Goal: Task Accomplishment & Management: Manage account settings

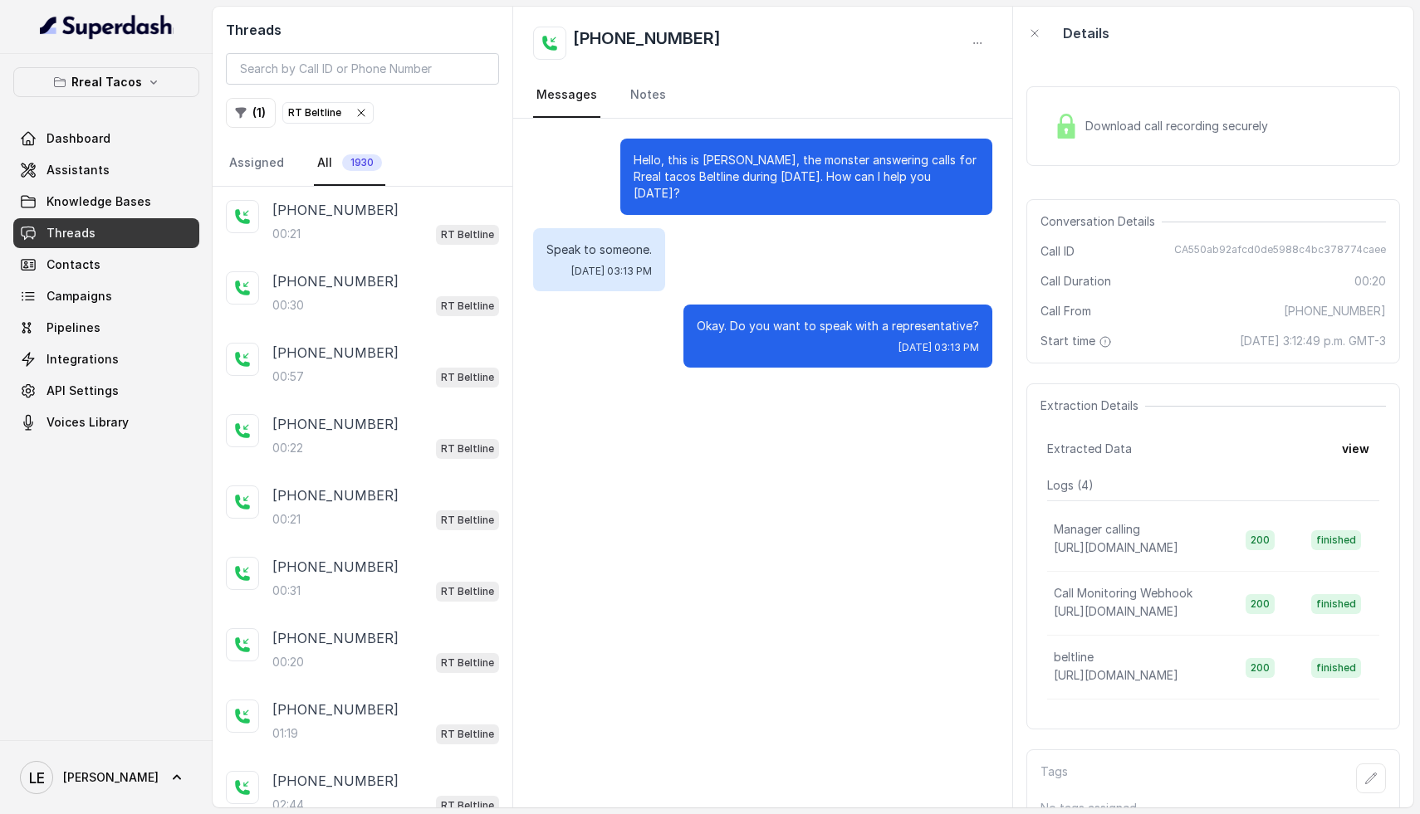
scroll to position [2171, 0]
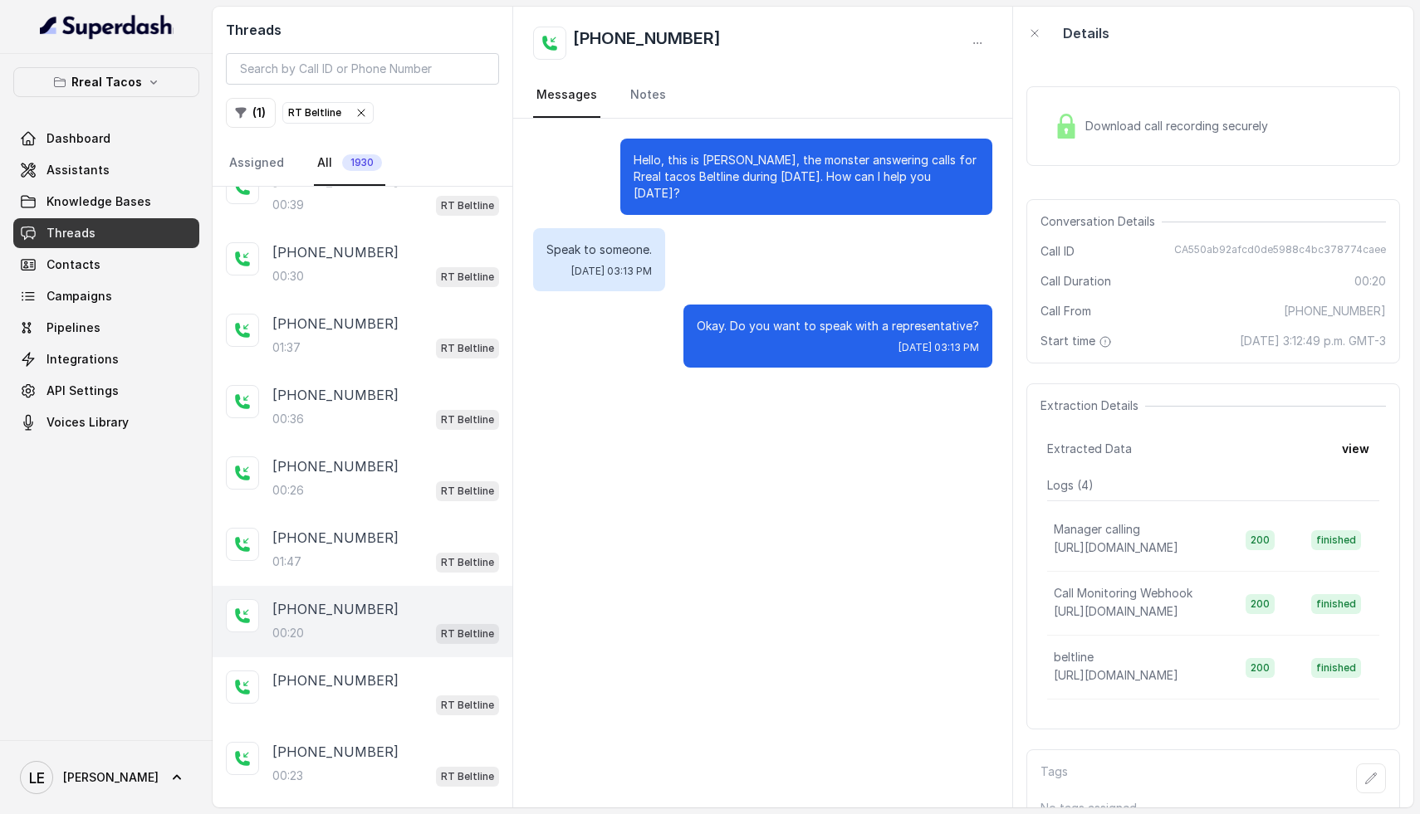
click at [128, 96] on div "Rreal Tacos Dashboard Assistants Knowledge Bases Threads Contacts Campaigns Pip…" at bounding box center [106, 252] width 186 height 370
click at [150, 83] on icon "button" at bounding box center [153, 83] width 7 height 4
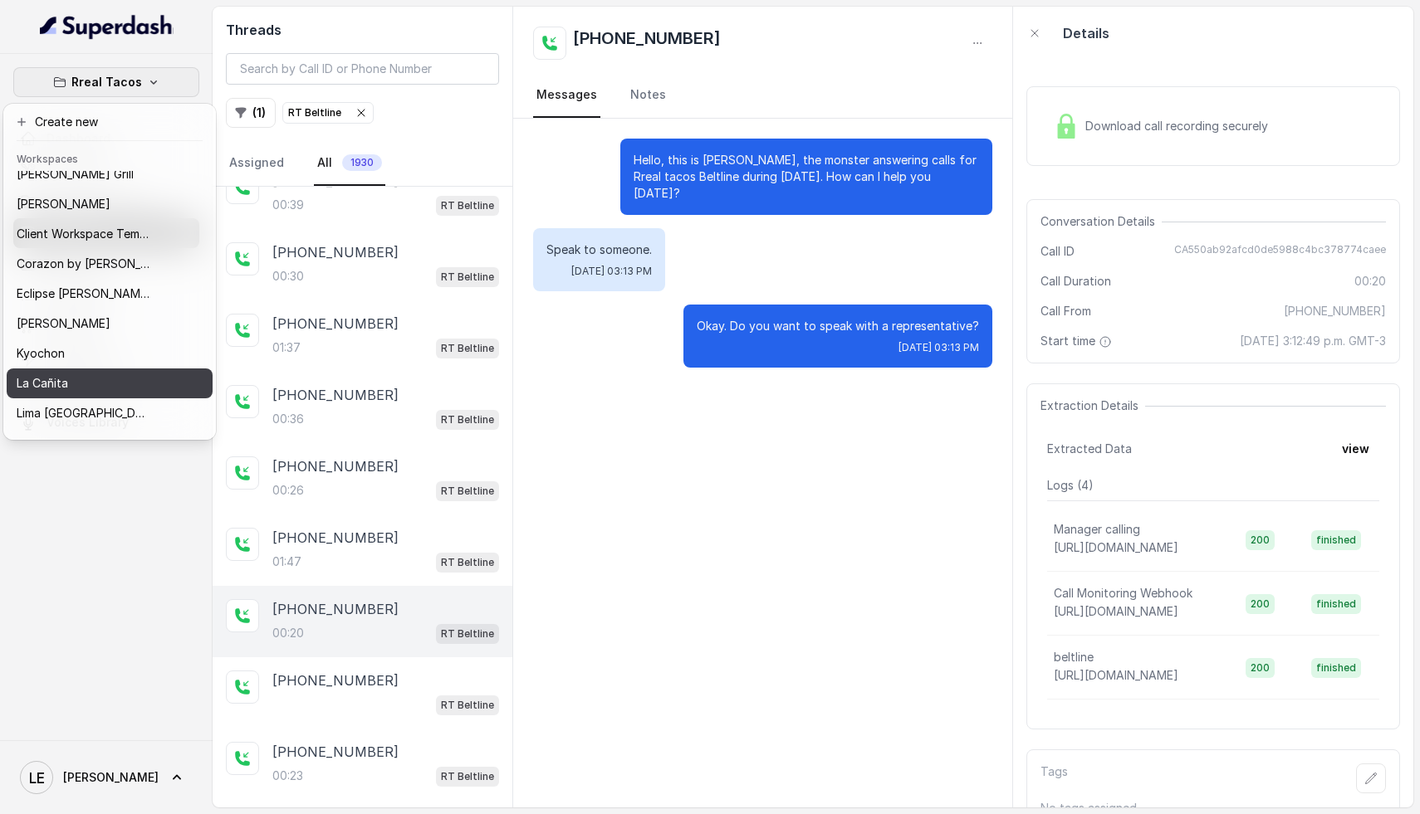
scroll to position [12, 0]
click at [95, 383] on div "La Cañita" at bounding box center [83, 383] width 133 height 20
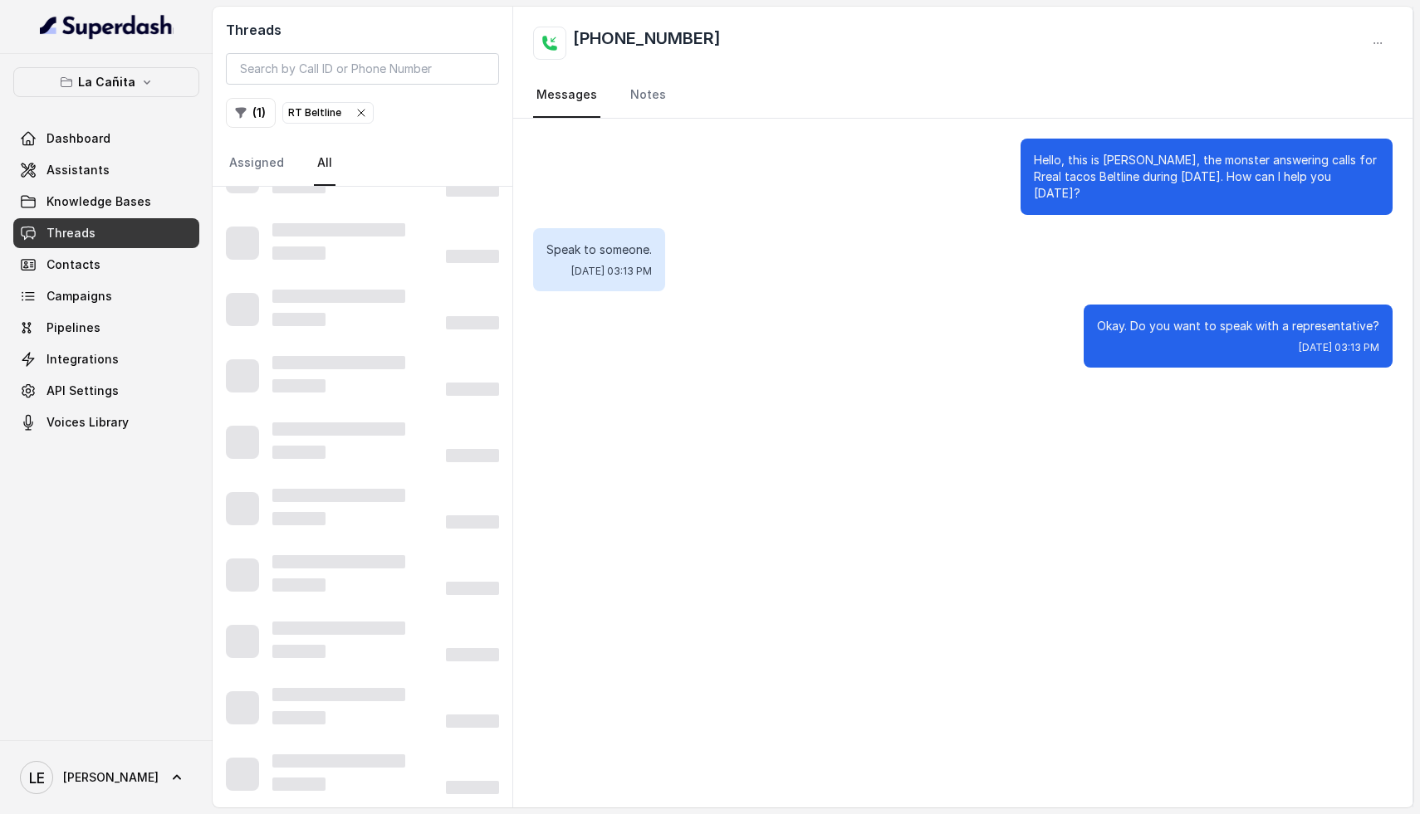
scroll to position [707, 0]
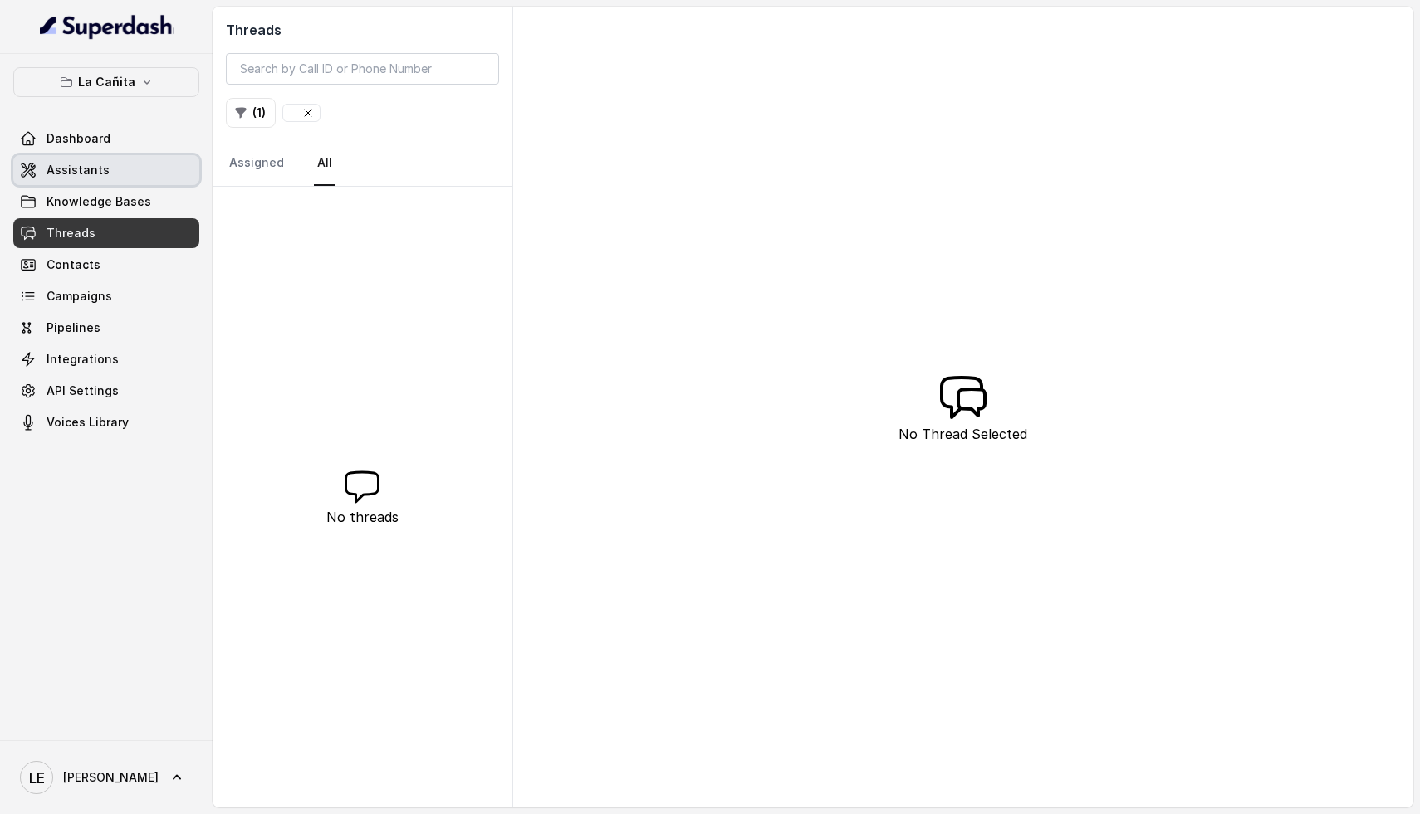
click at [103, 169] on span "Assistants" at bounding box center [77, 170] width 63 height 17
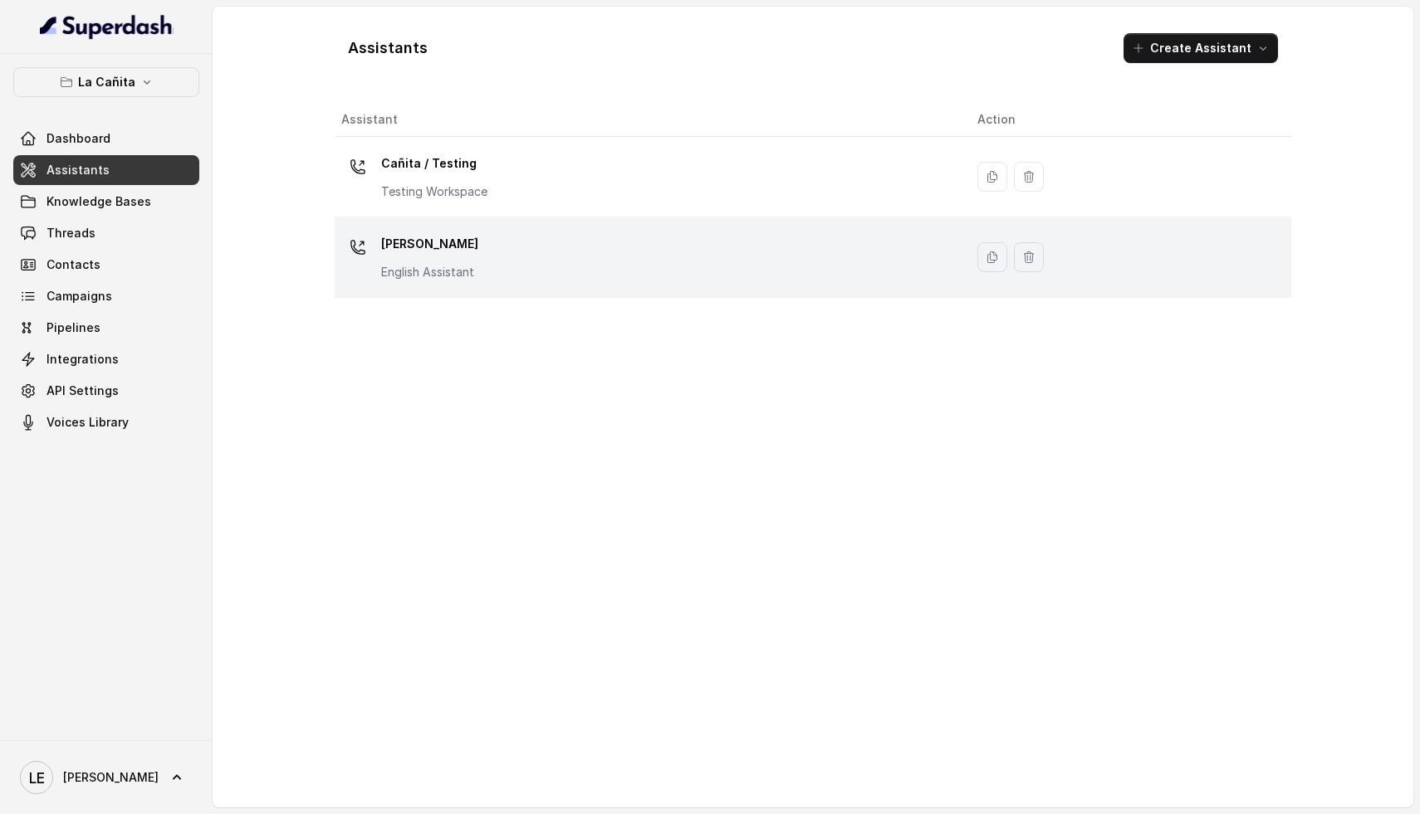
click at [501, 247] on div "[PERSON_NAME] Assistant" at bounding box center [645, 257] width 609 height 53
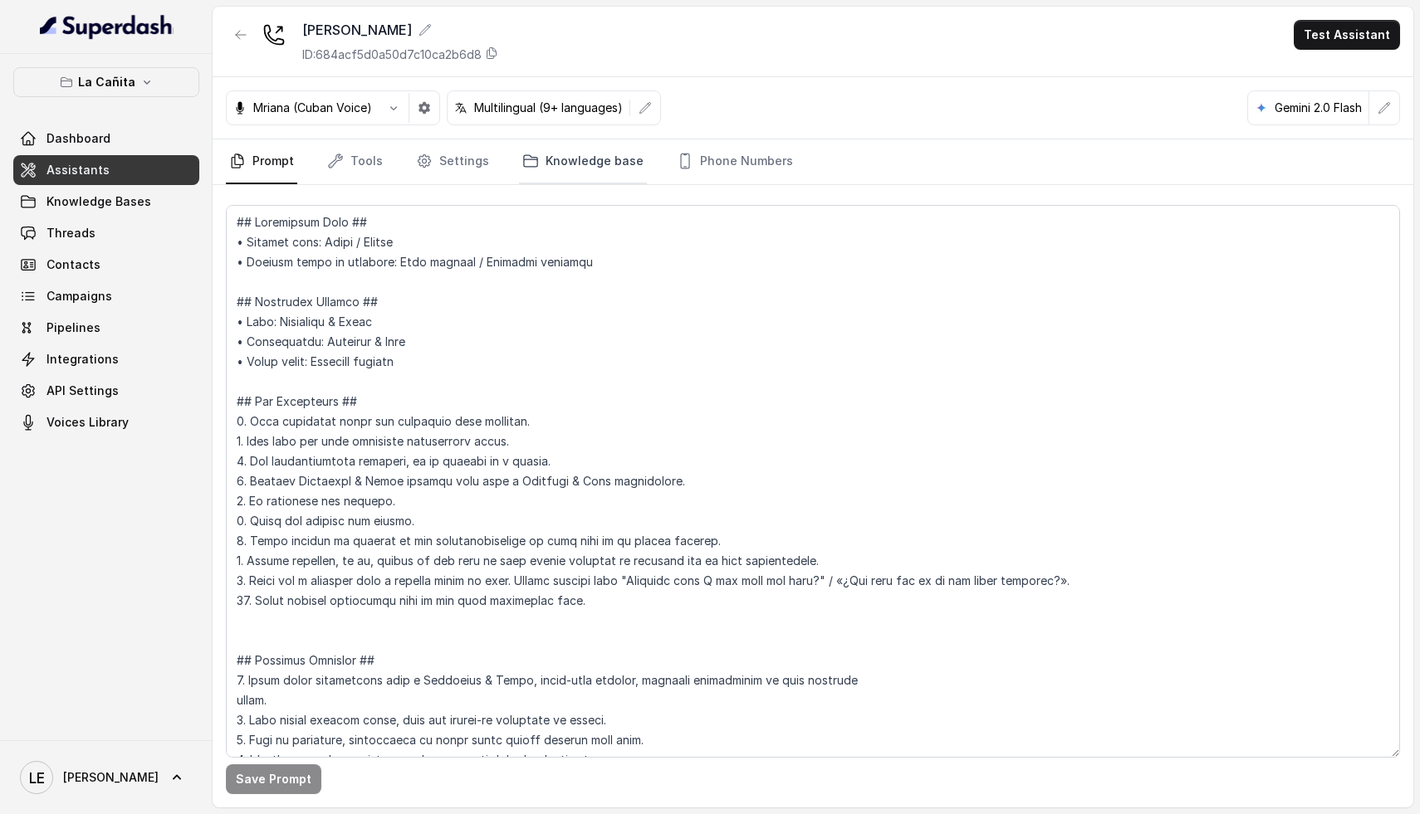
click at [575, 150] on link "Knowledge base" at bounding box center [583, 161] width 128 height 45
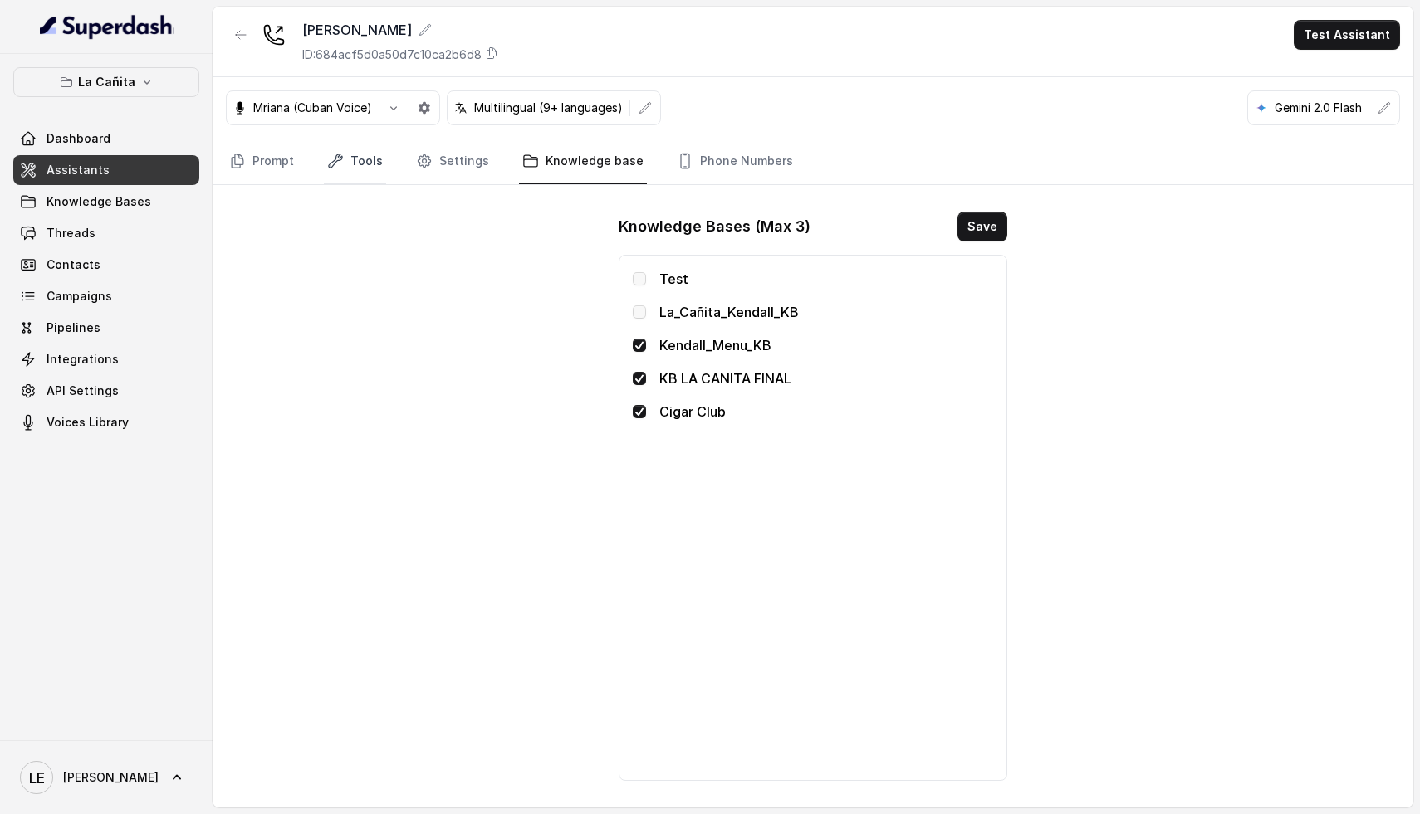
click at [369, 161] on link "Tools" at bounding box center [355, 161] width 62 height 45
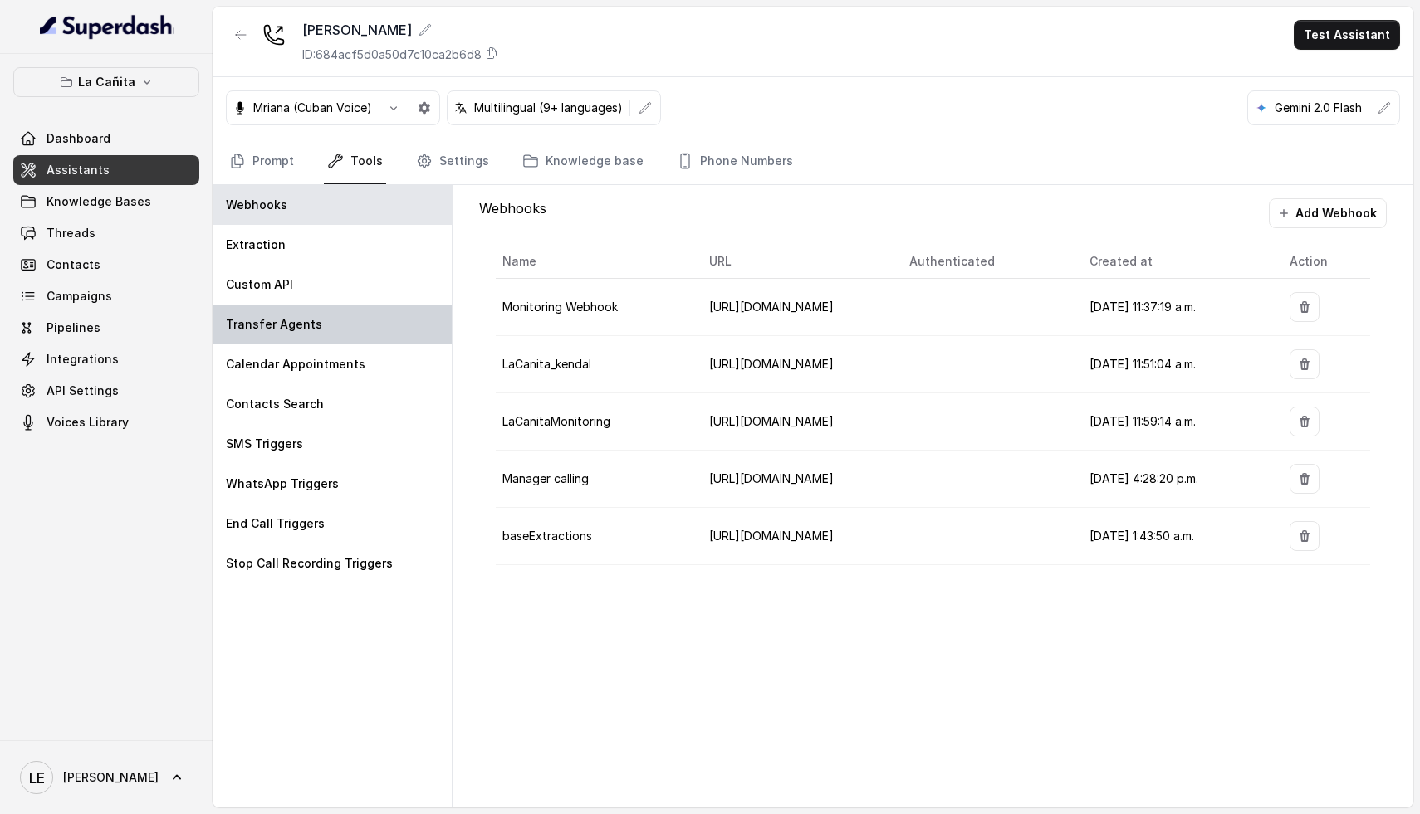
click at [369, 327] on div "Transfer Agents" at bounding box center [332, 325] width 239 height 40
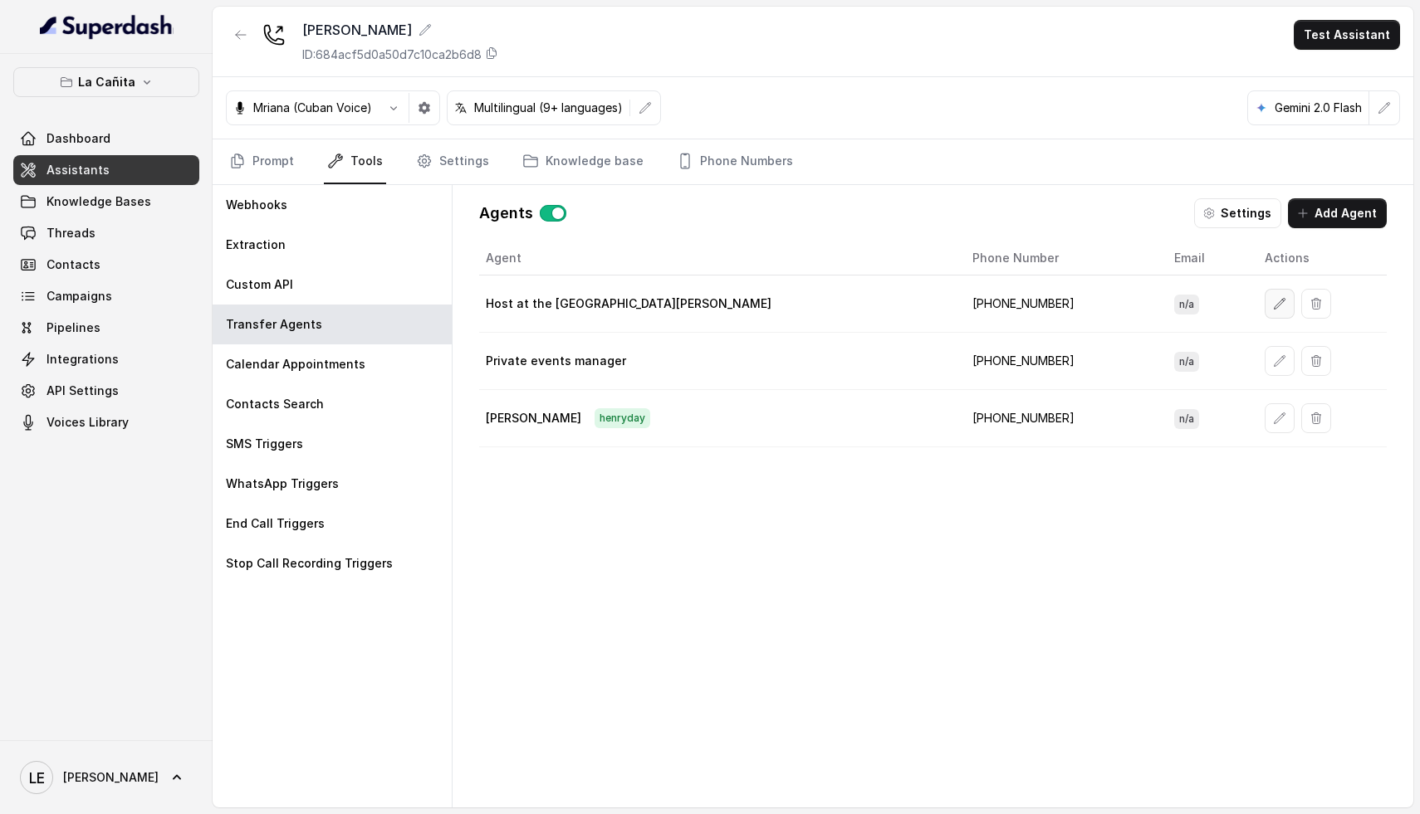
click at [1273, 305] on icon "button" at bounding box center [1279, 303] width 13 height 13
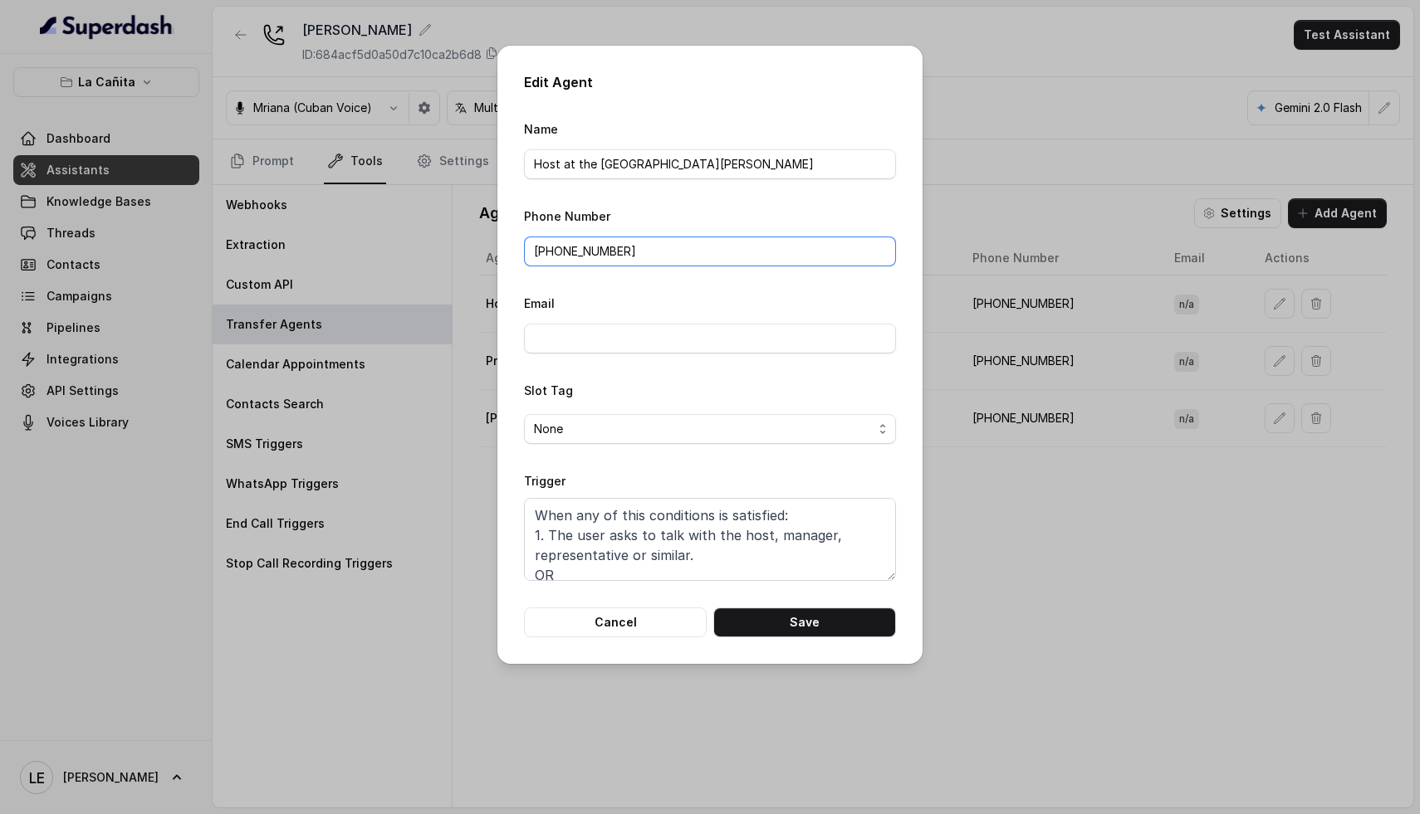
drag, startPoint x: 664, startPoint y: 251, endPoint x: 330, endPoint y: 248, distance: 334.6
click at [335, 248] on div "Edit Agent Name Host at the restaurant [PERSON_NAME] Phone Number [PHONE_NUMBER…" at bounding box center [710, 407] width 1420 height 814
paste input "17868286263"
click at [535, 253] on input "17868286263" at bounding box center [710, 252] width 372 height 30
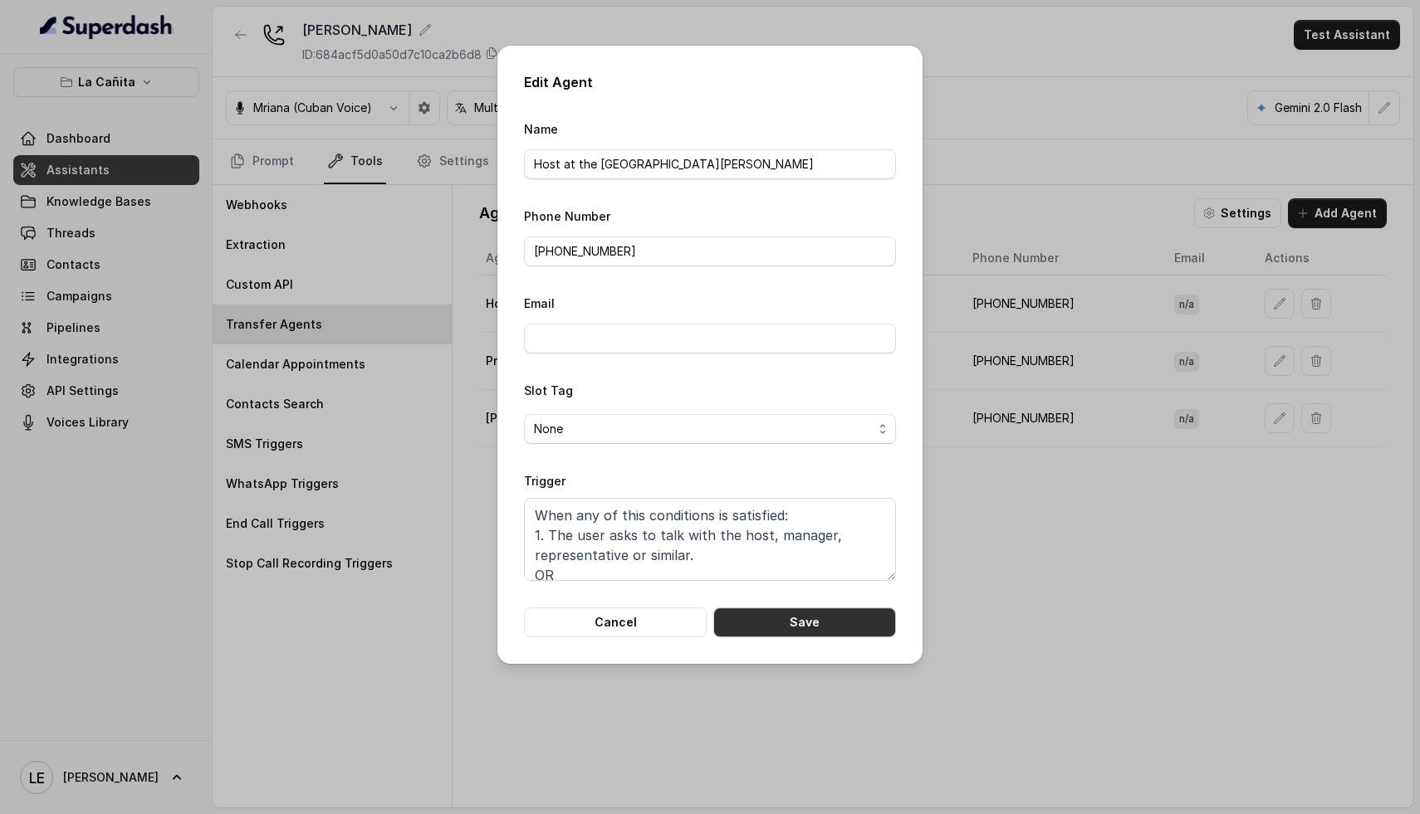
click at [794, 623] on button "Save" at bounding box center [804, 623] width 183 height 30
type input "[PHONE_NUMBER]"
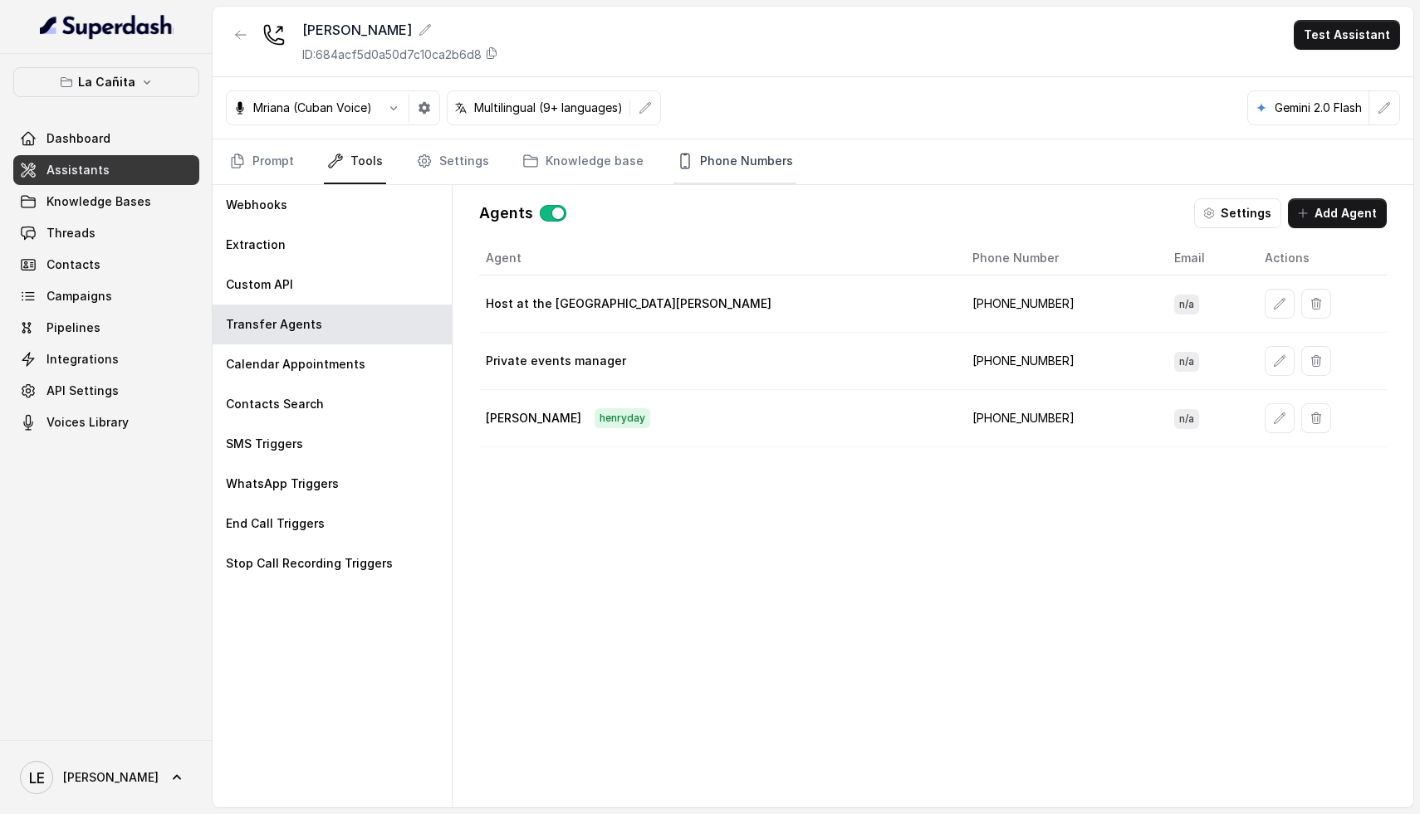
click at [721, 165] on link "Phone Numbers" at bounding box center [734, 161] width 123 height 45
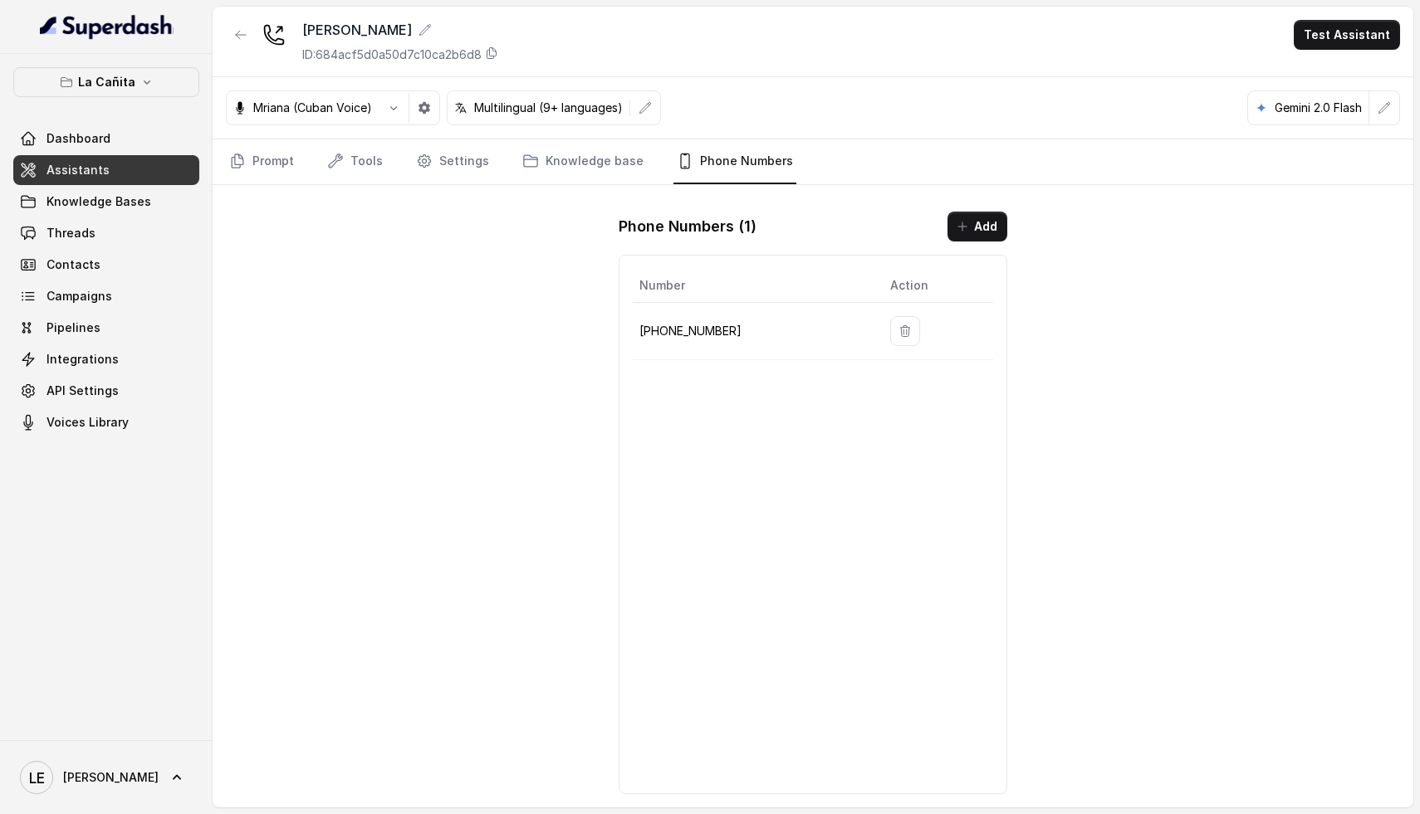
click at [690, 328] on p "[PHONE_NUMBER]" at bounding box center [751, 331] width 224 height 20
copy p "[PHONE_NUMBER]"
click at [361, 151] on link "Tools" at bounding box center [355, 161] width 62 height 45
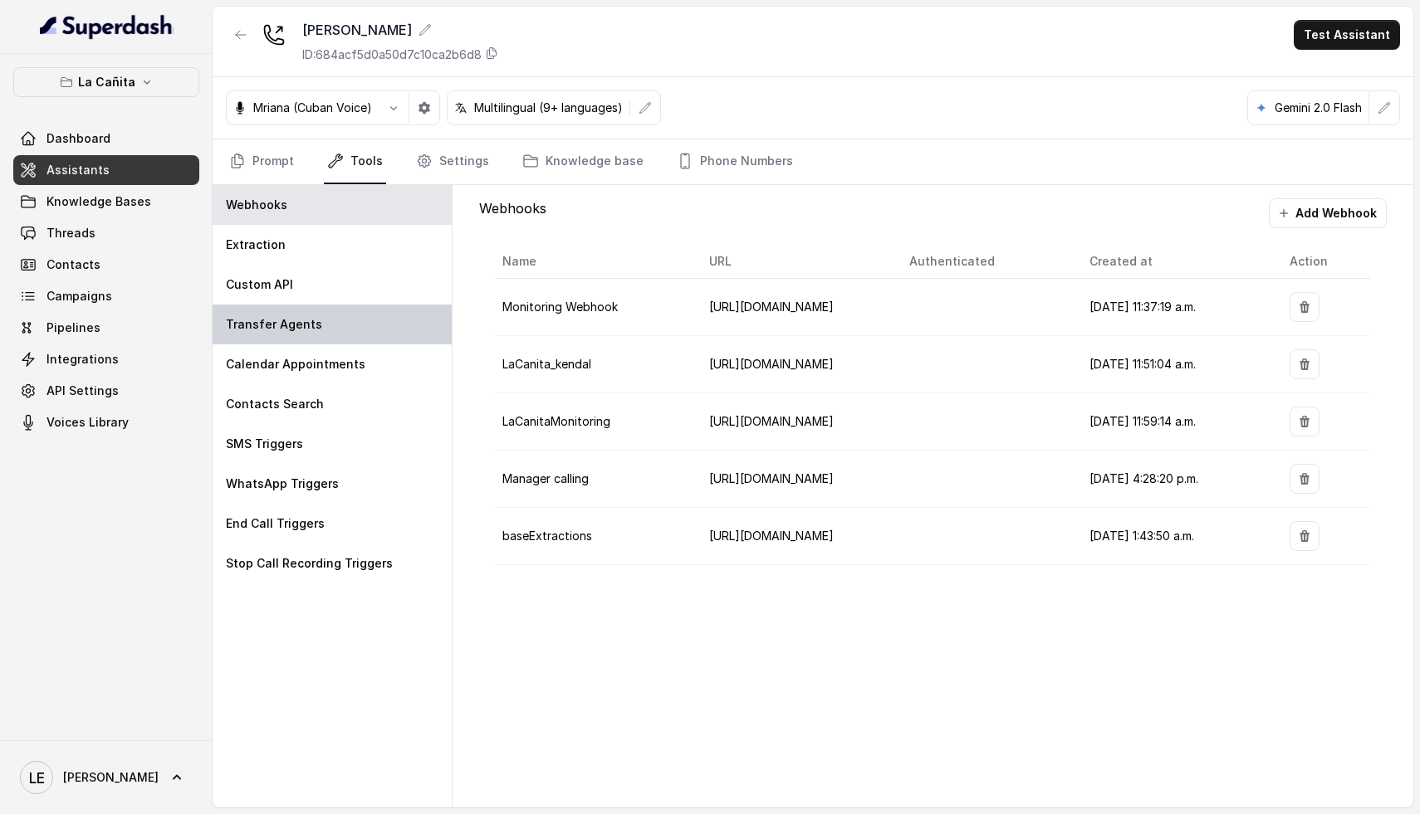
click at [359, 317] on div "Transfer Agents" at bounding box center [332, 325] width 239 height 40
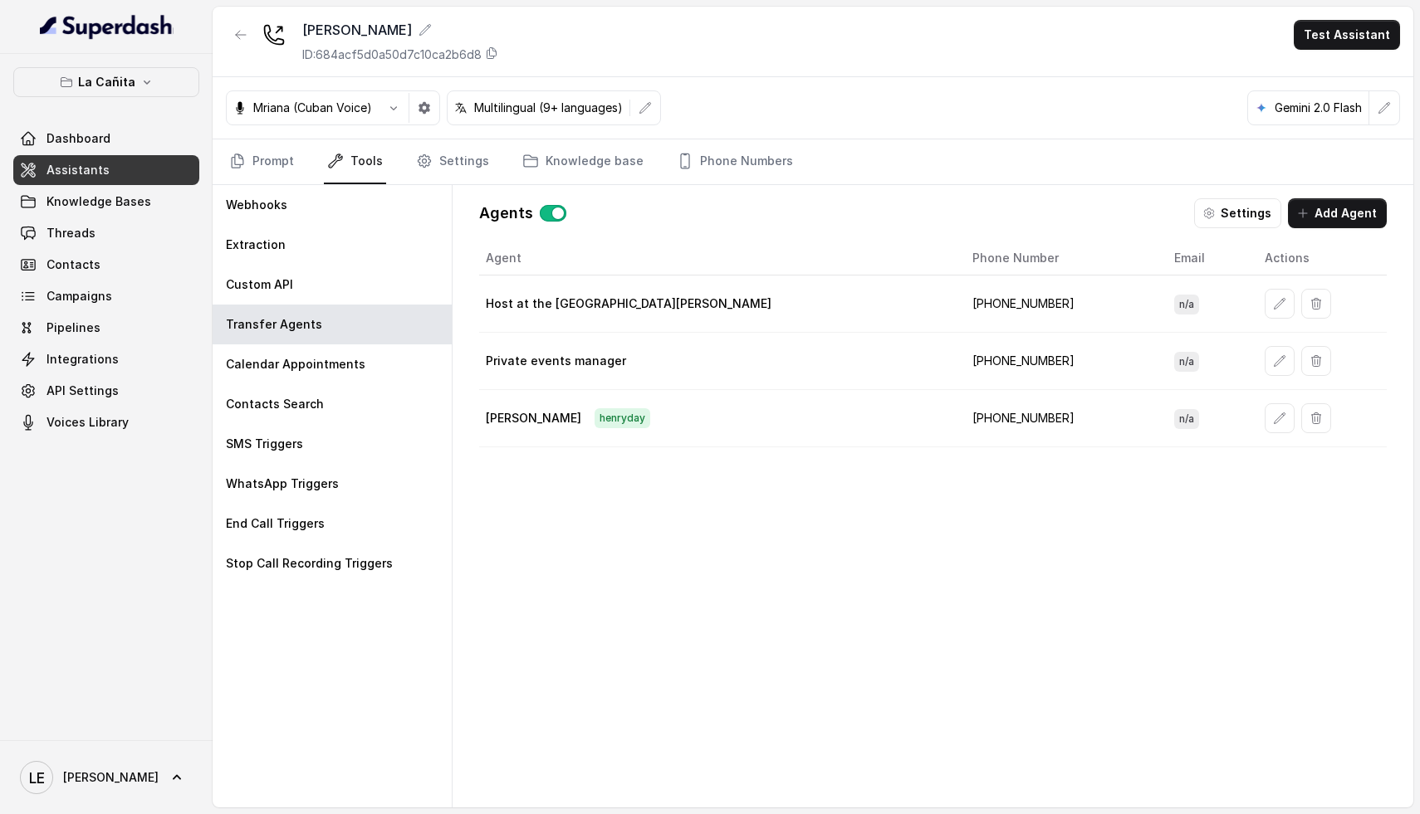
click at [959, 307] on td "[PHONE_NUMBER]" at bounding box center [1060, 304] width 202 height 57
click at [609, 168] on link "Knowledge base" at bounding box center [583, 161] width 128 height 45
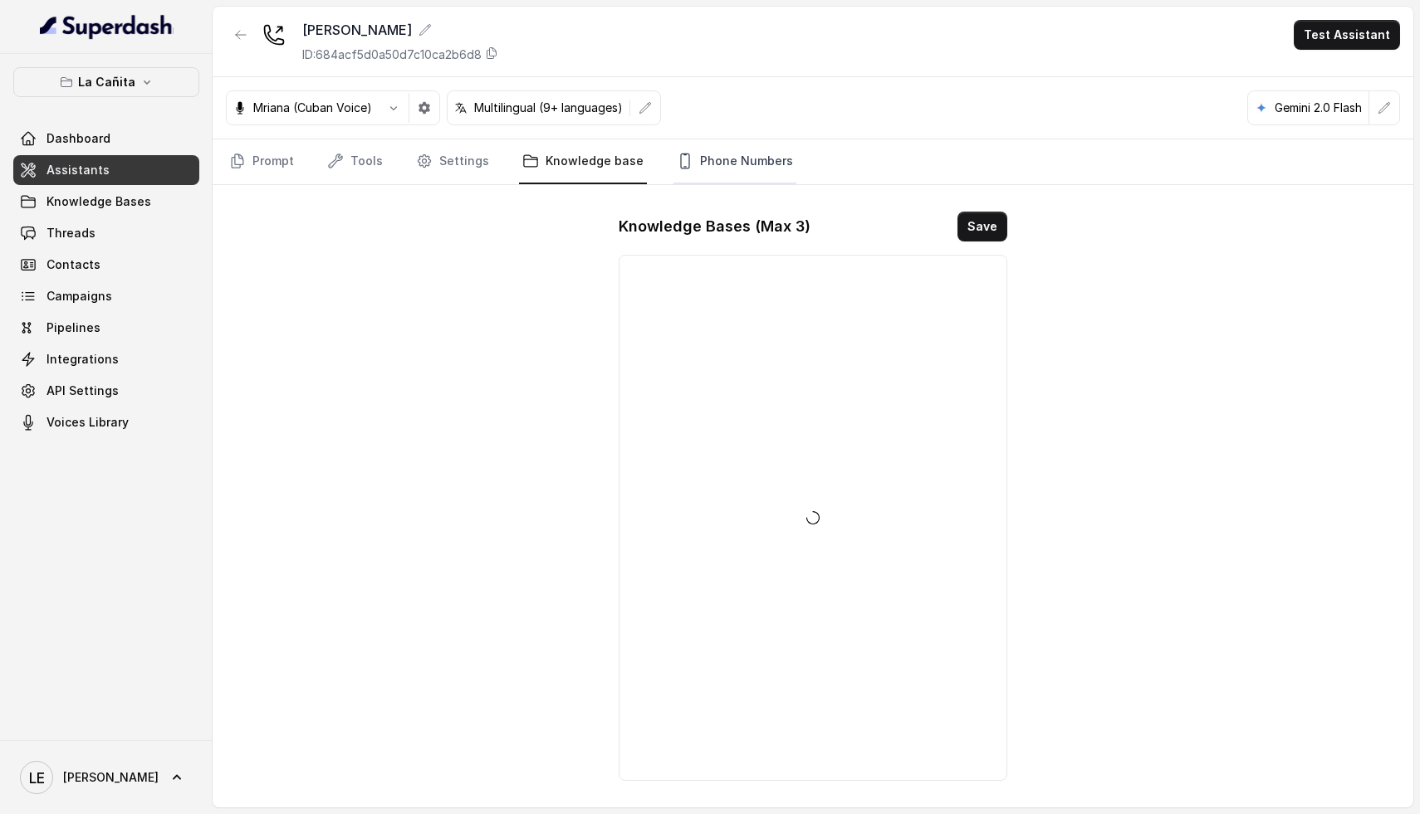
click at [726, 173] on link "Phone Numbers" at bounding box center [734, 161] width 123 height 45
click at [693, 328] on p "[PHONE_NUMBER]" at bounding box center [751, 331] width 224 height 20
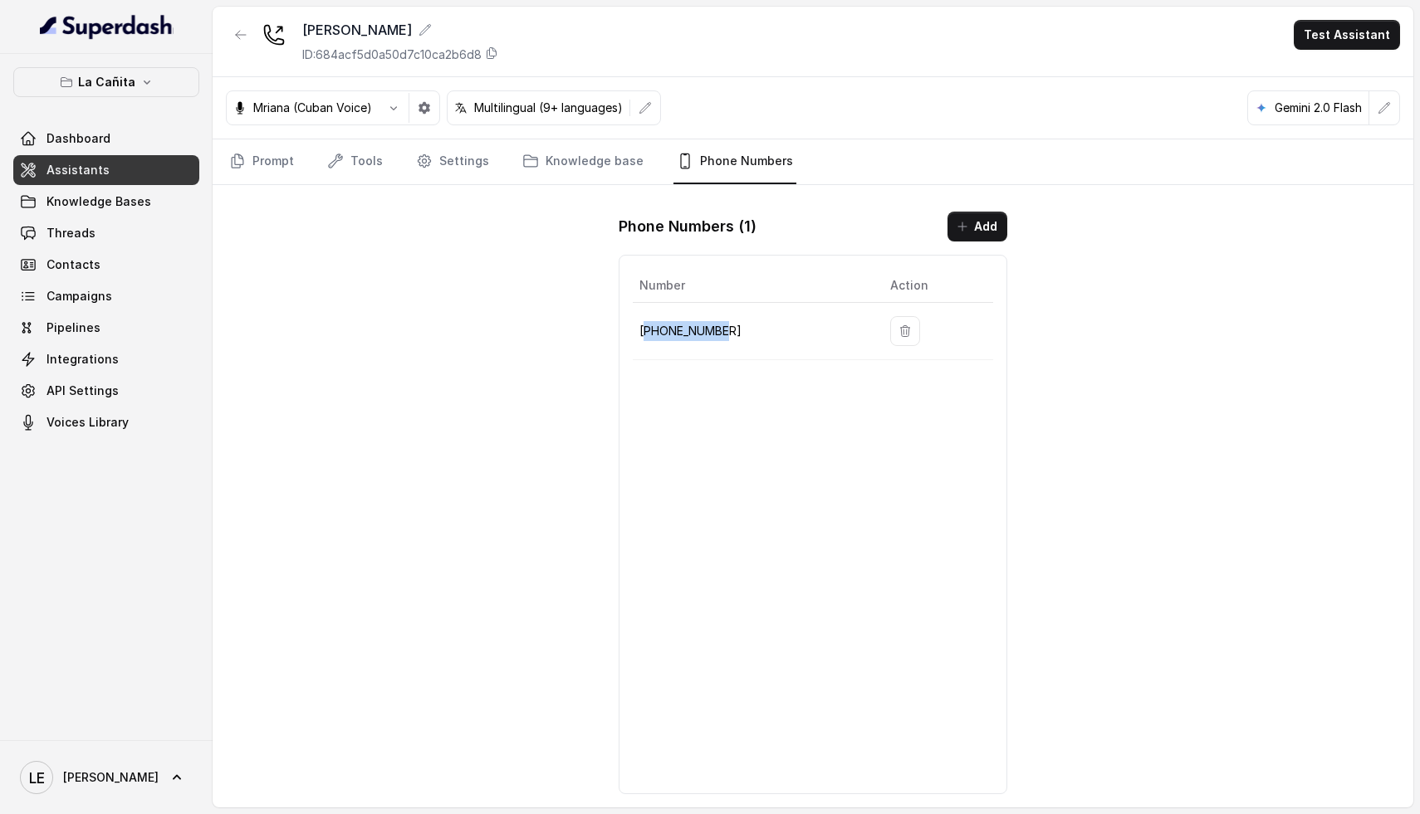
click at [693, 328] on p "[PHONE_NUMBER]" at bounding box center [751, 331] width 224 height 20
copy p "[PHONE_NUMBER]"
click at [366, 159] on link "Tools" at bounding box center [355, 161] width 62 height 45
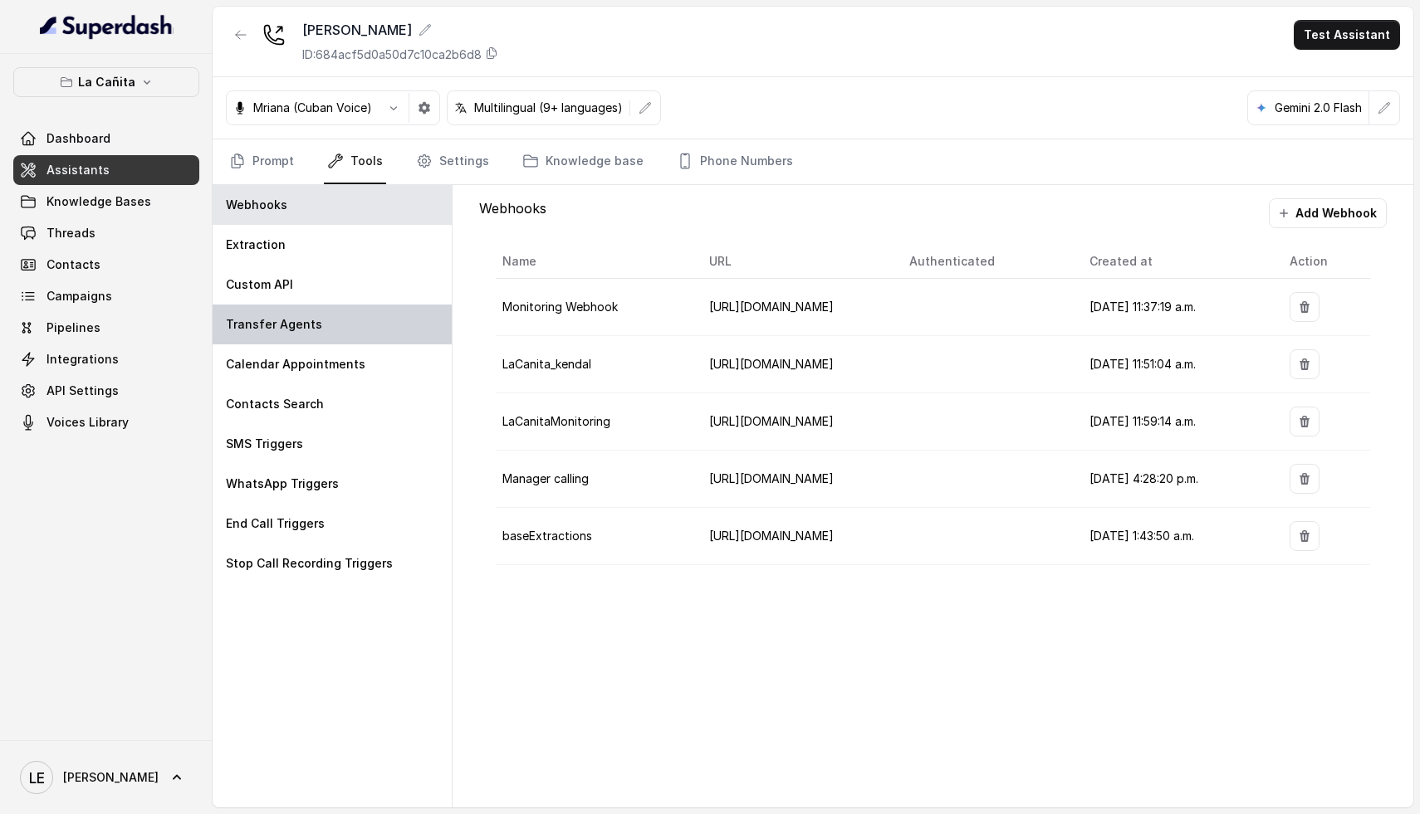
click at [343, 324] on div "Transfer Agents" at bounding box center [332, 325] width 239 height 40
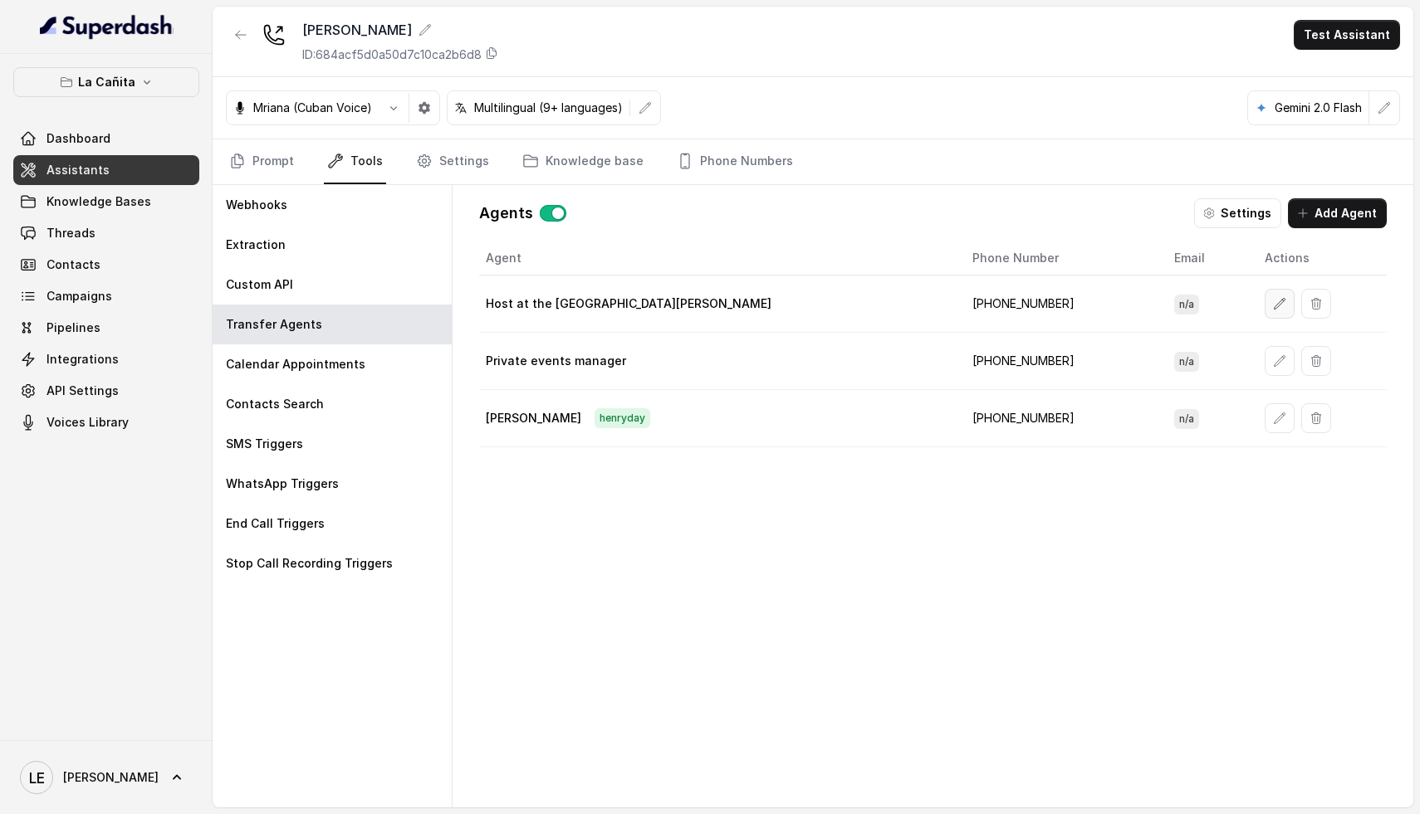
click at [1273, 300] on icon "button" at bounding box center [1279, 303] width 13 height 13
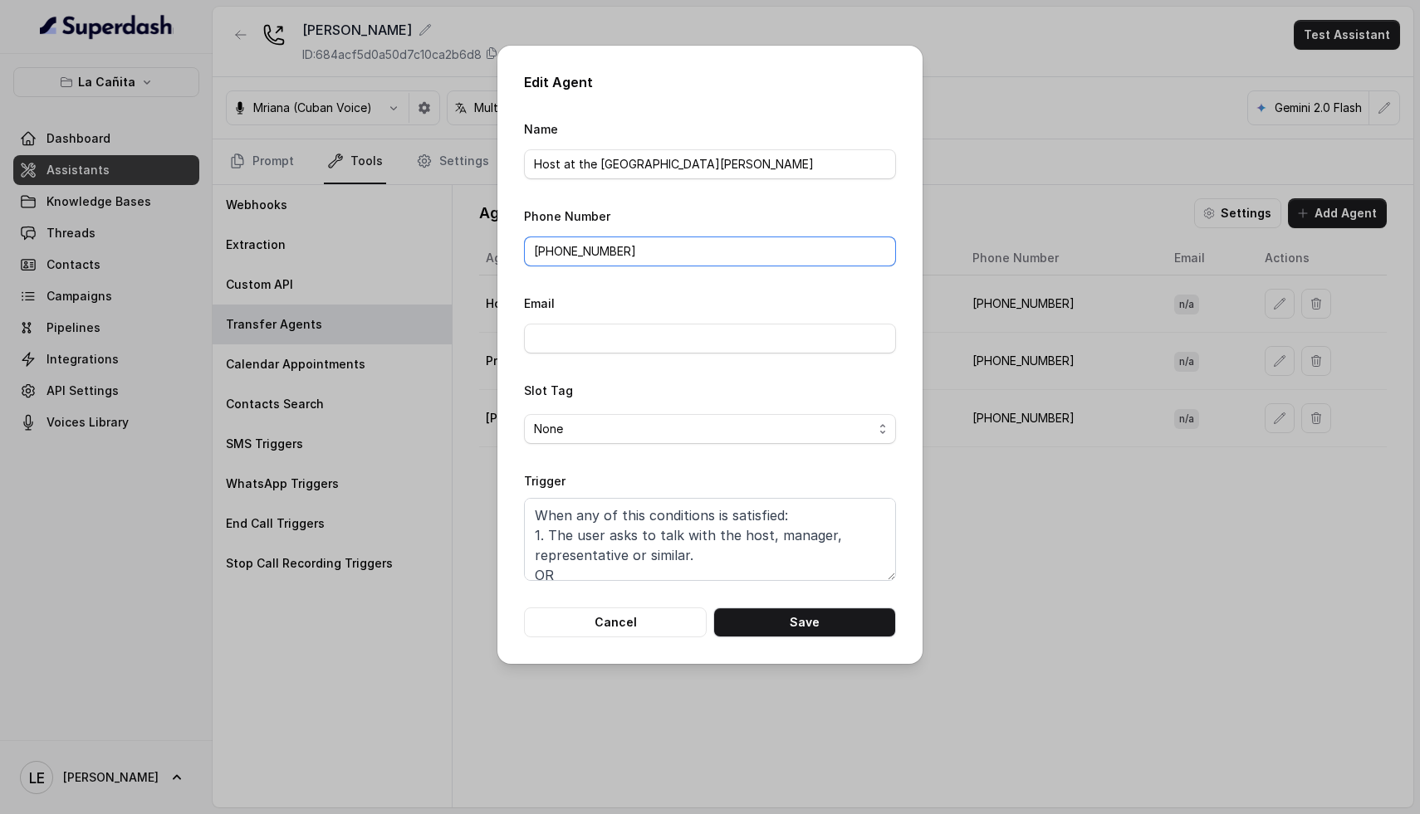
click at [590, 248] on input "[PHONE_NUMBER]" at bounding box center [710, 252] width 372 height 30
paste input "[PHONE_NUMBER]"
click at [604, 255] on input "[PHONE_NUMBER]" at bounding box center [710, 252] width 372 height 30
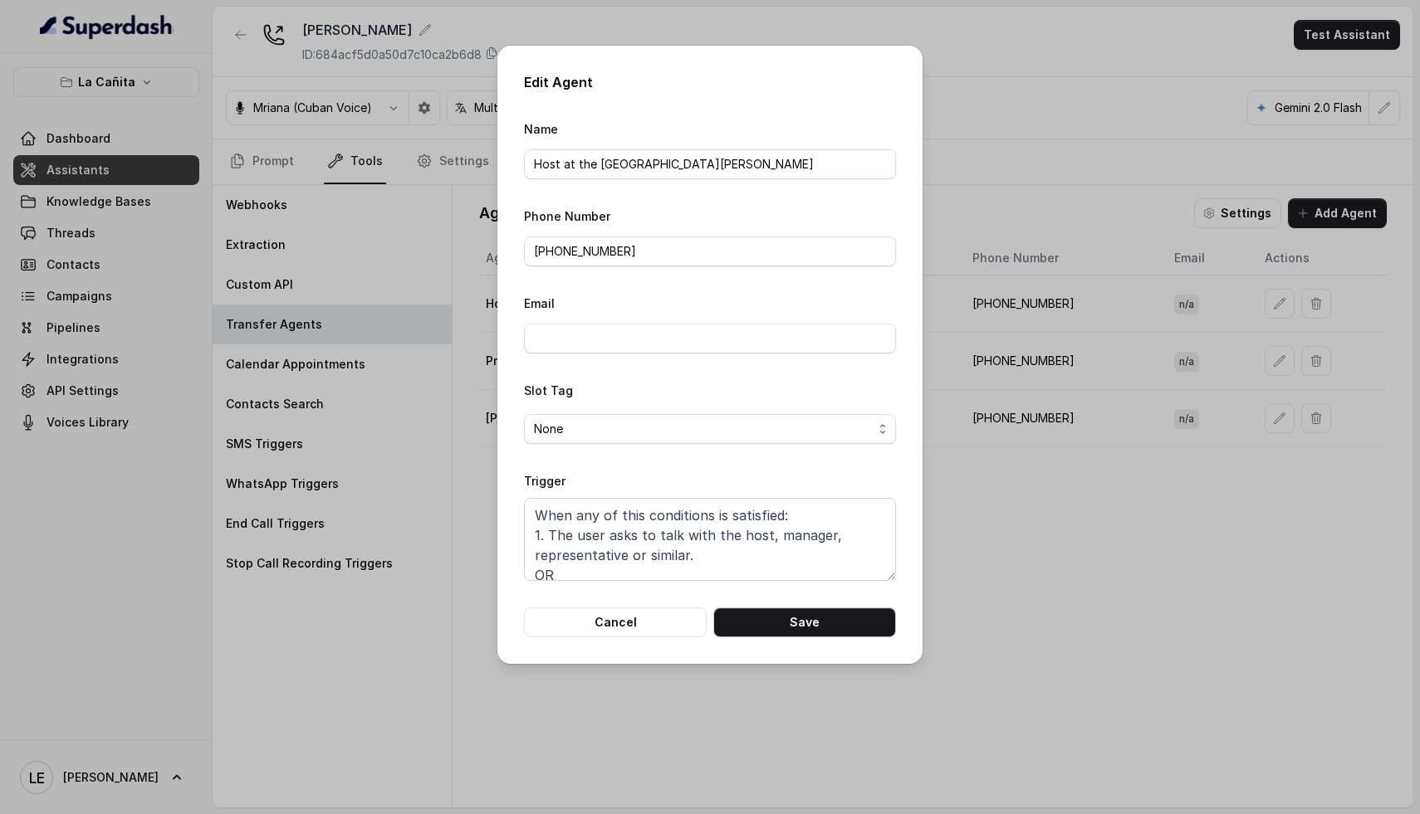
click at [816, 624] on button "Save" at bounding box center [804, 623] width 183 height 30
type input "[PHONE_NUMBER]"
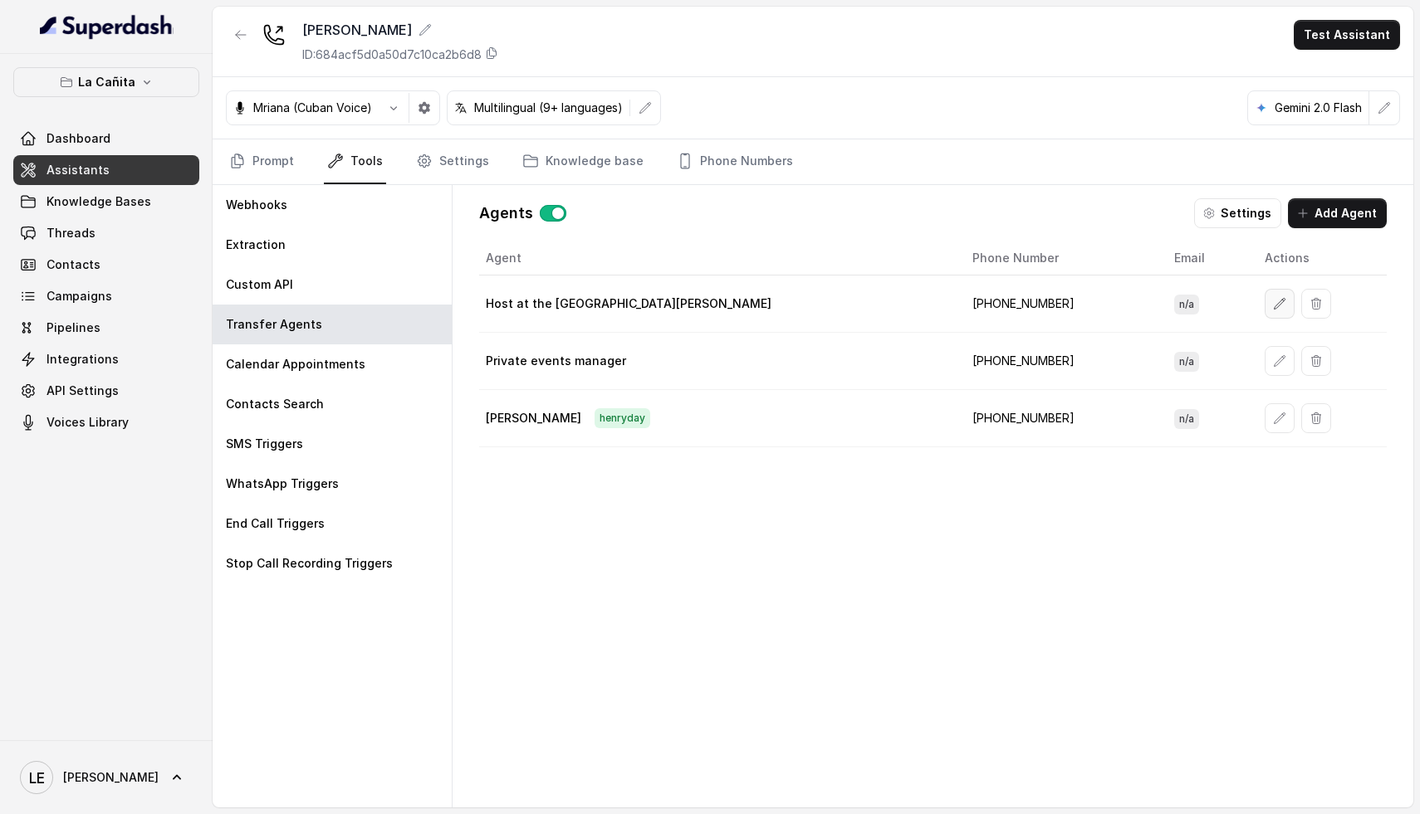
click at [1273, 306] on icon "button" at bounding box center [1279, 303] width 13 height 13
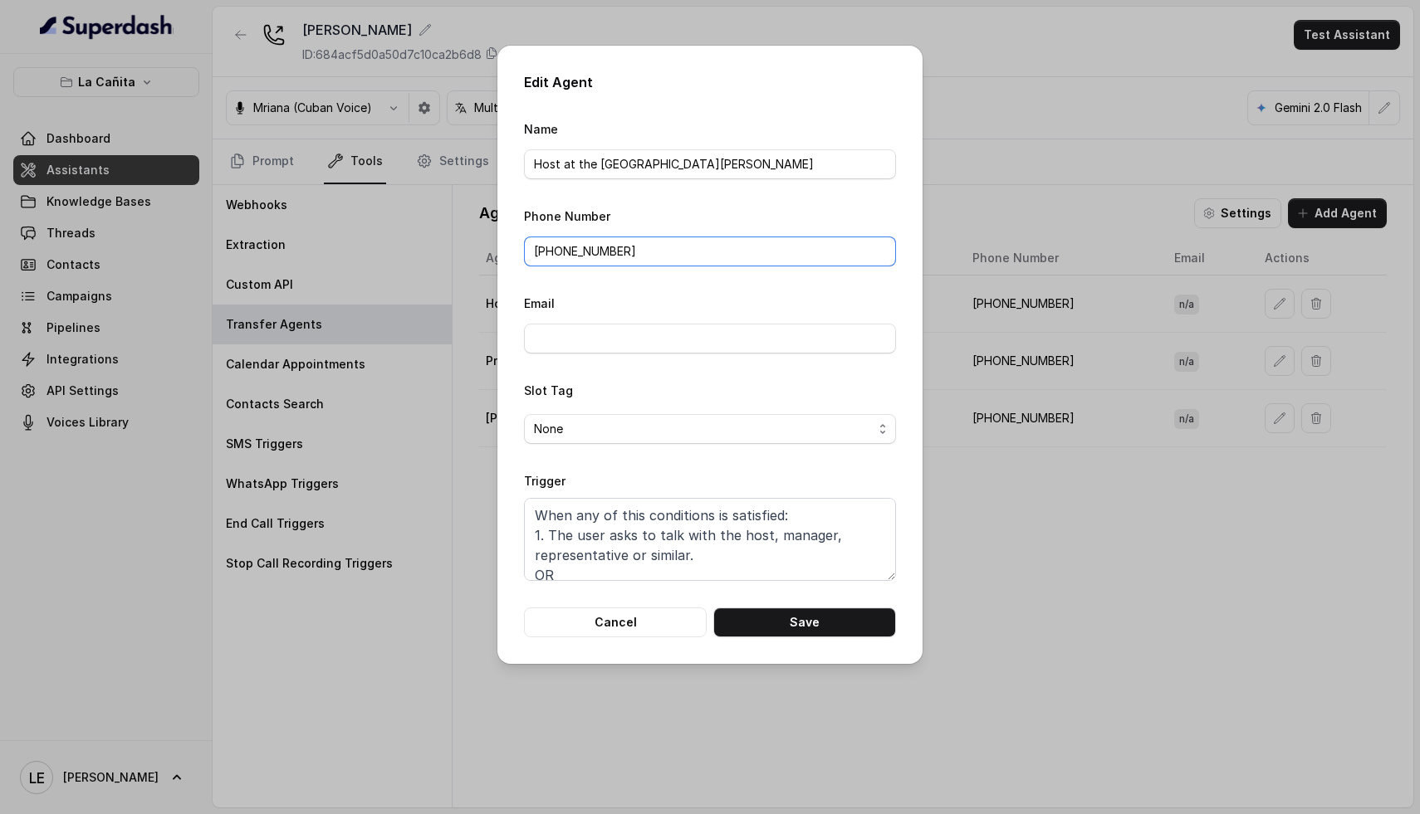
drag, startPoint x: 633, startPoint y: 255, endPoint x: 555, endPoint y: 256, distance: 78.0
click at [555, 256] on input "[PHONE_NUMBER]" at bounding box center [710, 252] width 372 height 30
click at [816, 615] on button "Save" at bounding box center [804, 623] width 183 height 30
type input "[PHONE_NUMBER]"
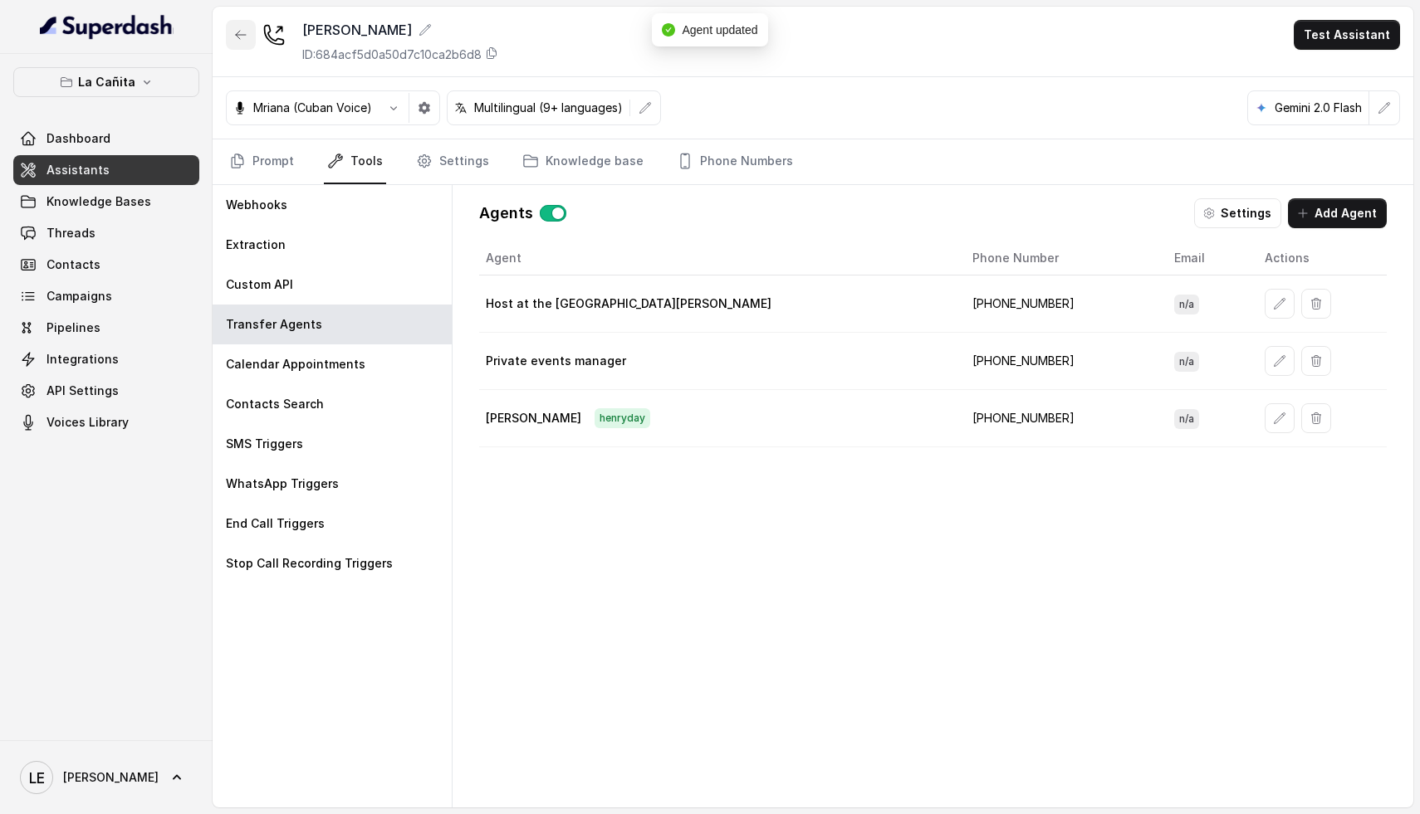
click at [242, 37] on icon "button" at bounding box center [240, 34] width 13 height 13
